Goal: Find specific page/section: Find specific page/section

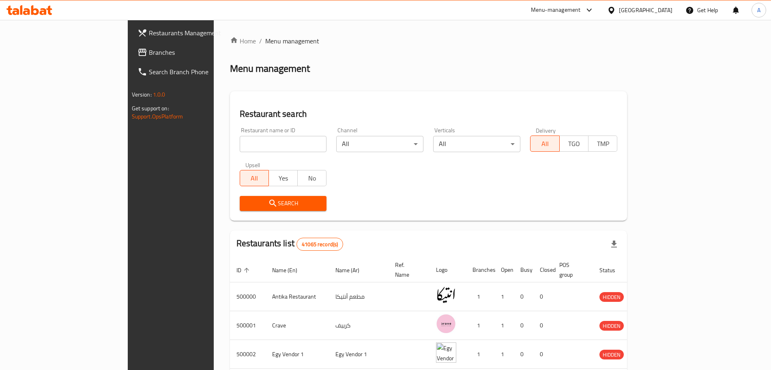
click at [149, 54] on span "Branches" at bounding box center [199, 52] width 101 height 10
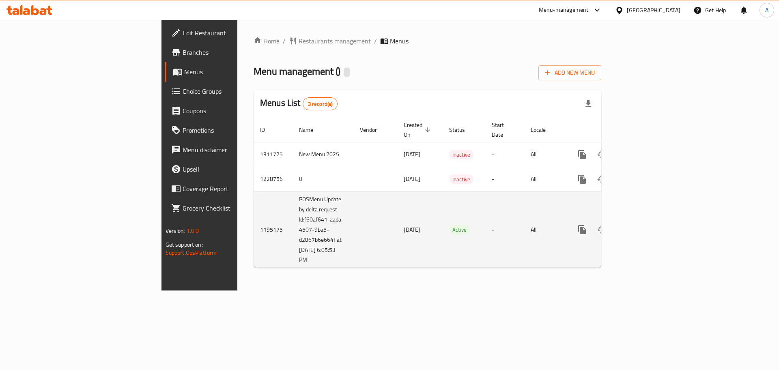
click at [645, 225] on icon "enhanced table" at bounding box center [640, 230] width 10 height 10
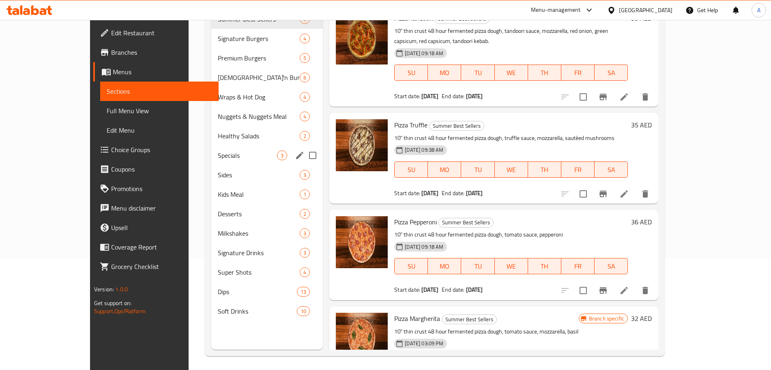
scroll to position [114, 0]
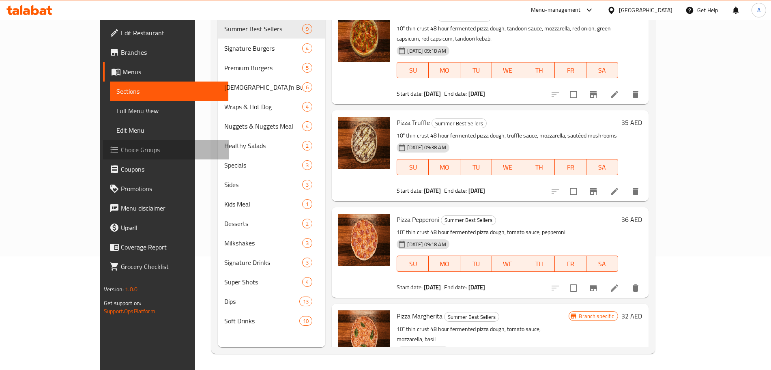
click at [103, 142] on link "Choice Groups" at bounding box center [165, 149] width 125 height 19
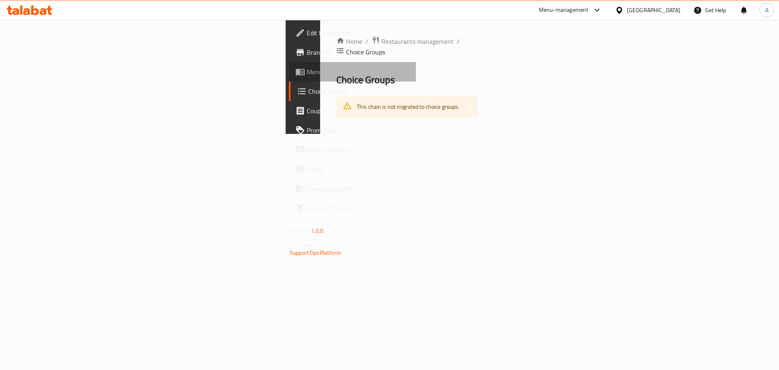
click at [307, 73] on span "Menus" at bounding box center [358, 72] width 103 height 10
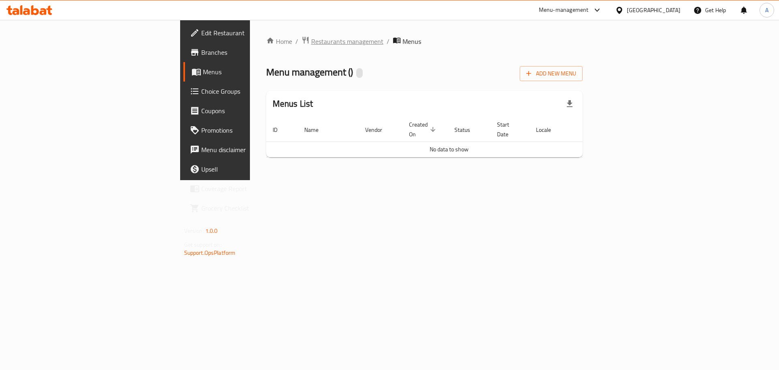
click at [311, 39] on span "Restaurants management" at bounding box center [347, 41] width 72 height 10
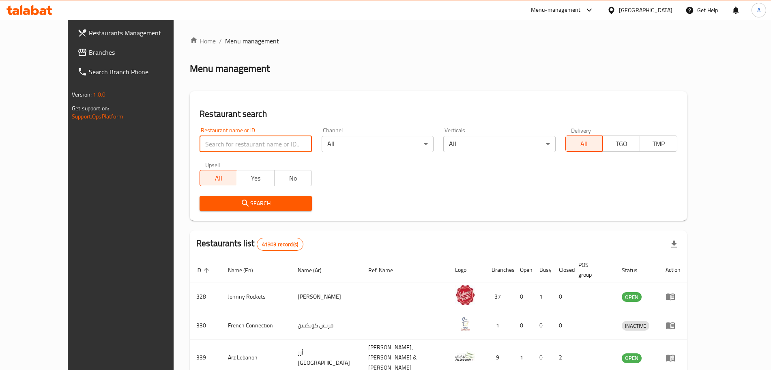
click at [232, 139] on input "search" at bounding box center [256, 144] width 112 height 16
paste input "713496"
type input "713496"
click at [202, 196] on button "Search" at bounding box center [256, 203] width 112 height 15
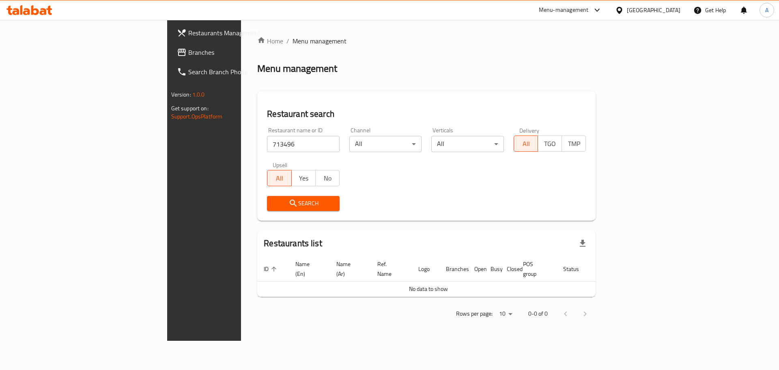
click at [188, 56] on span "Branches" at bounding box center [239, 52] width 103 height 10
